Goal: Task Accomplishment & Management: Manage account settings

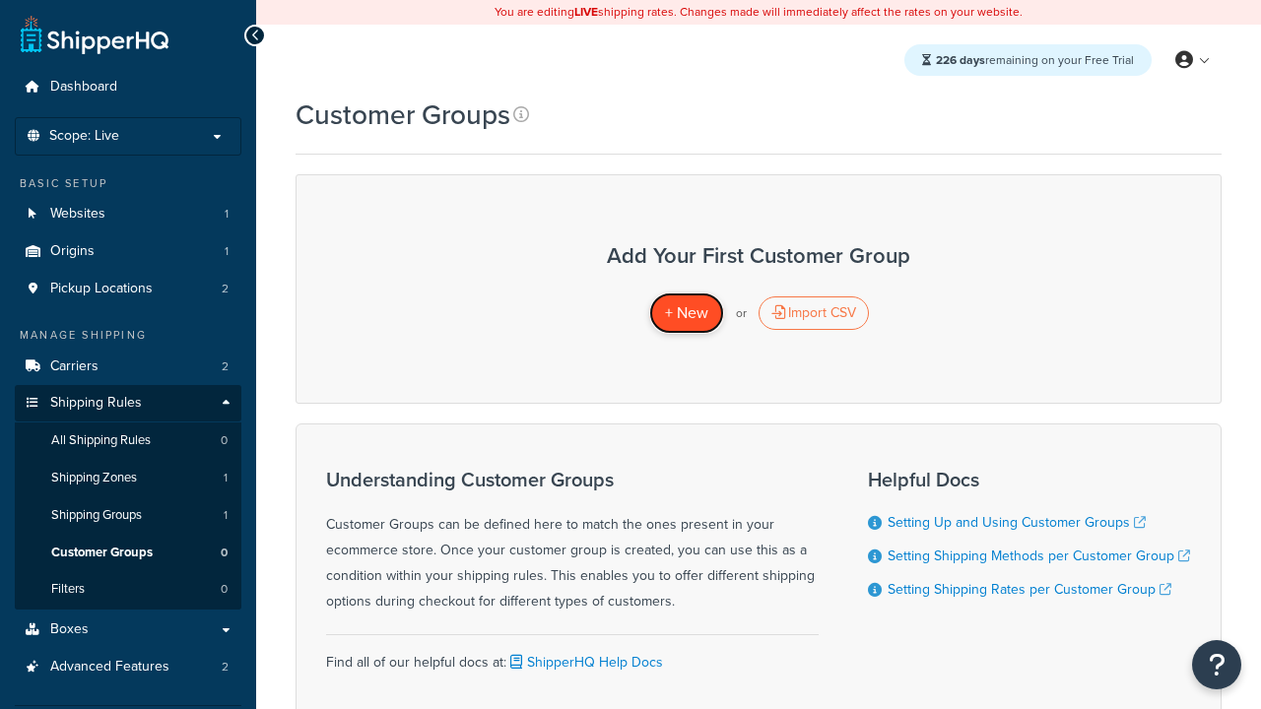
click at [686, 313] on span "+ New" at bounding box center [686, 313] width 43 height 23
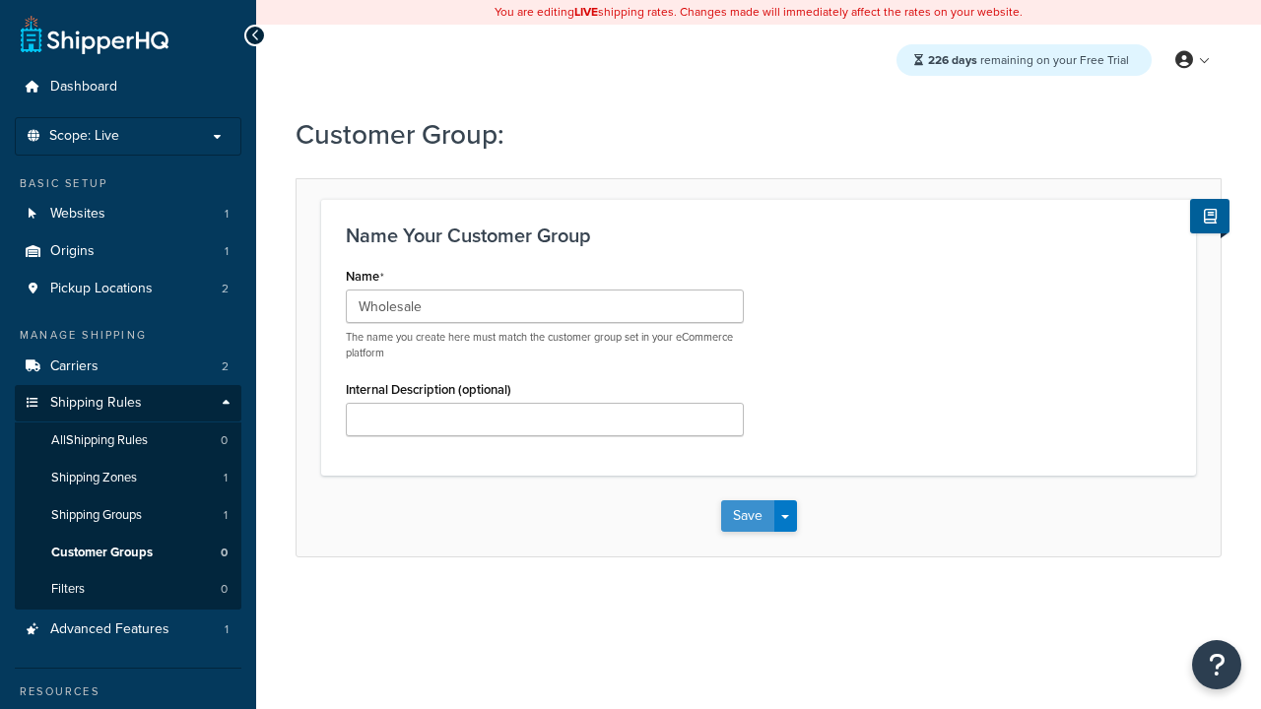
type input "Wholesale"
click at [747, 516] on button "Save" at bounding box center [747, 517] width 53 height 32
type input "Retail"
click at [747, 516] on button "Save" at bounding box center [747, 517] width 53 height 32
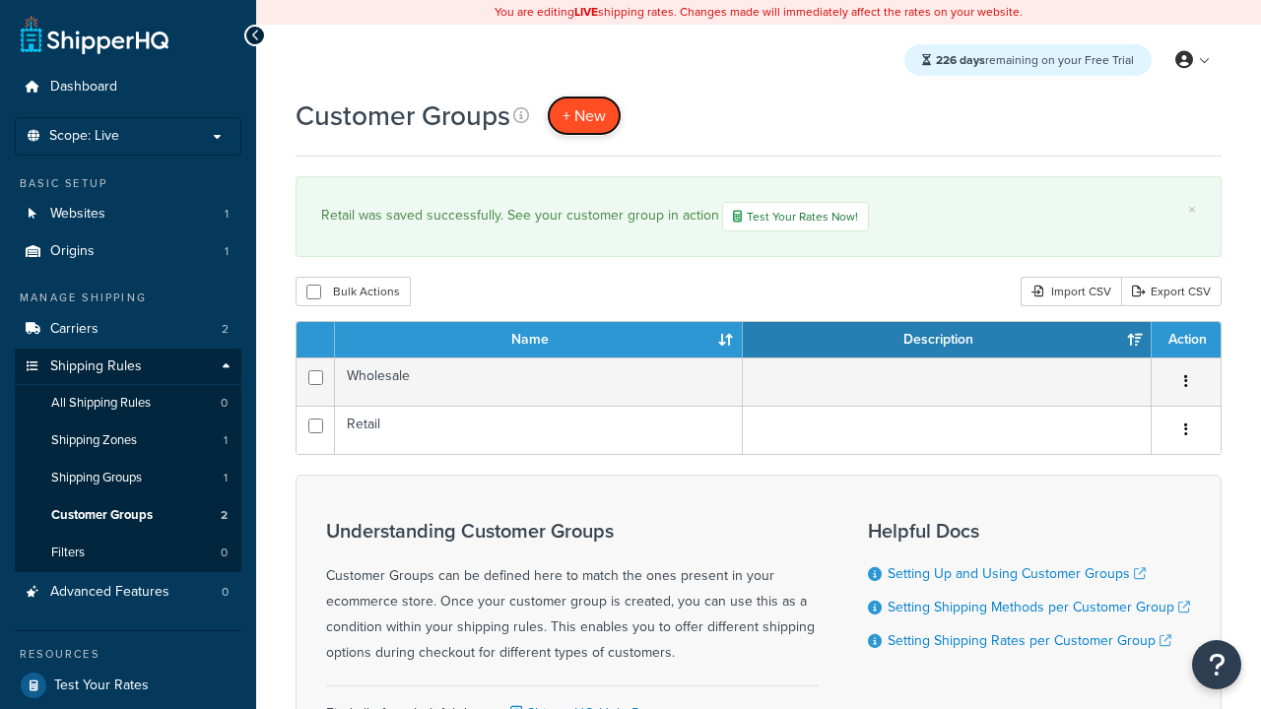
click at [584, 115] on span "+ New" at bounding box center [584, 115] width 43 height 23
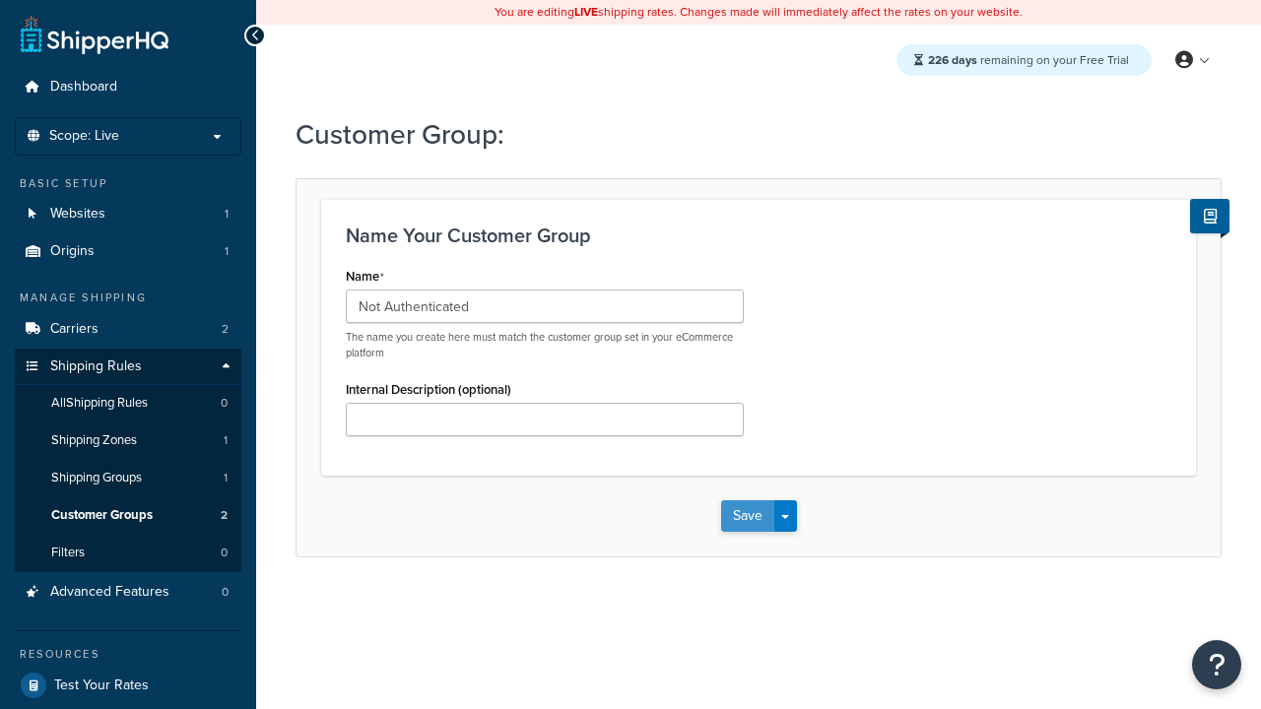
type input "Not Authenticated"
click at [747, 516] on button "Save" at bounding box center [747, 517] width 53 height 32
type input "Logged in"
click at [747, 516] on button "Save" at bounding box center [747, 517] width 53 height 32
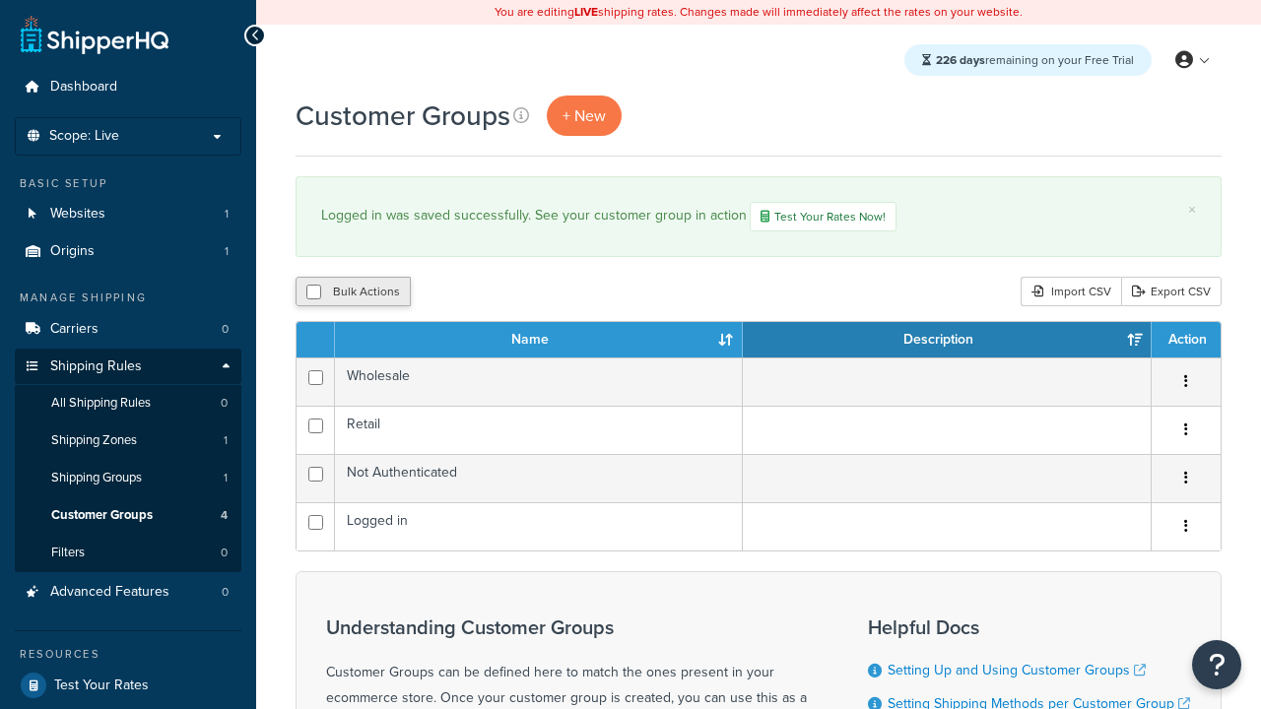
click at [353, 294] on button "Bulk Actions" at bounding box center [353, 292] width 115 height 30
checkbox input "true"
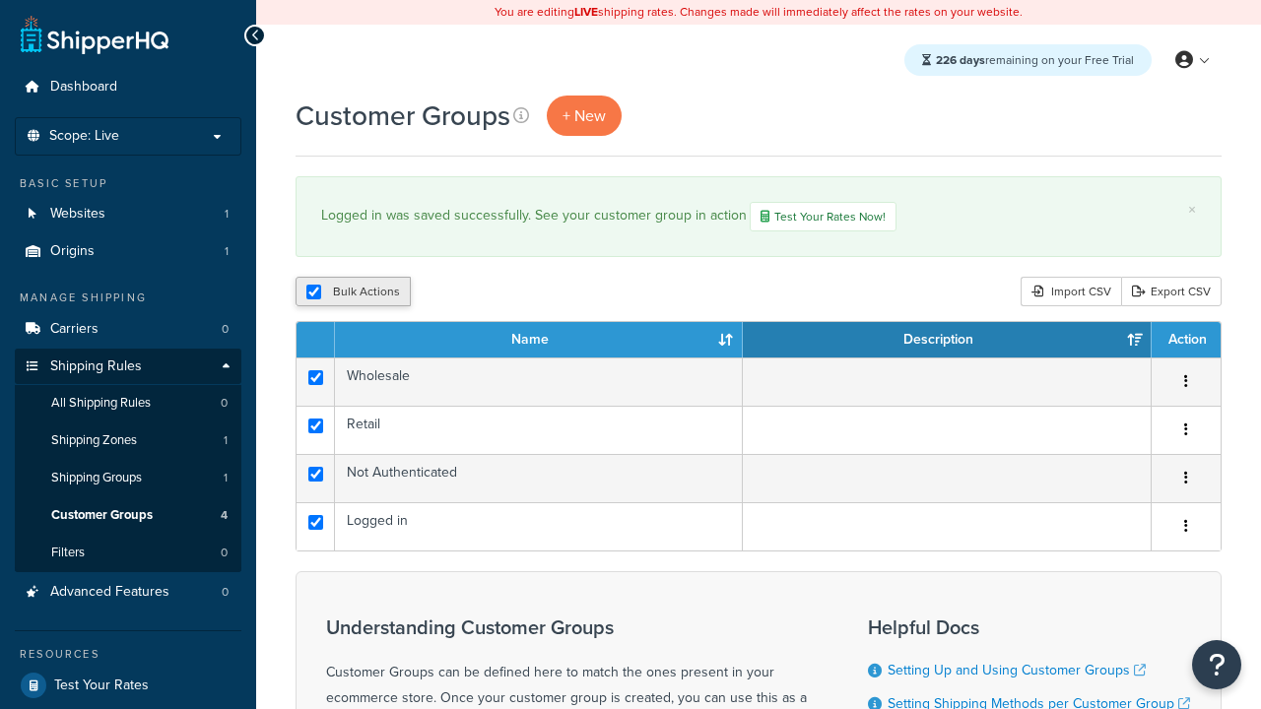
checkbox input "true"
click at [452, 294] on button "Duplicate" at bounding box center [451, 292] width 83 height 30
